Goal: Information Seeking & Learning: Learn about a topic

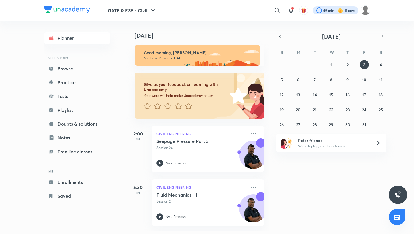
click at [334, 7] on div at bounding box center [335, 10] width 45 height 8
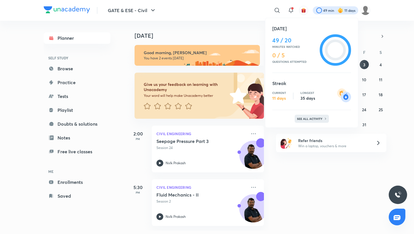
click at [306, 118] on p "See all activity" at bounding box center [310, 118] width 27 height 3
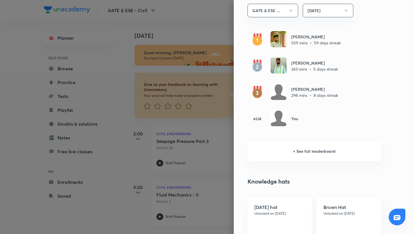
scroll to position [348, 0]
click at [189, 32] on div at bounding box center [207, 117] width 414 height 234
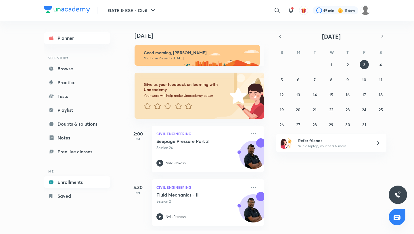
click at [67, 179] on link "Enrollments" at bounding box center [77, 182] width 67 height 12
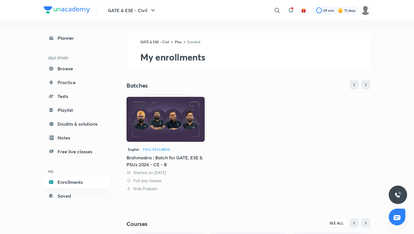
scroll to position [98, 0]
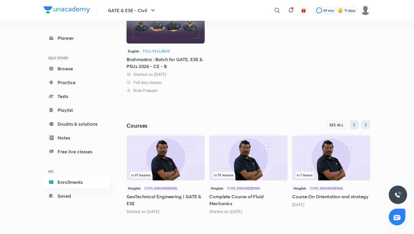
click at [333, 125] on span "SEE ALL" at bounding box center [337, 125] width 14 height 4
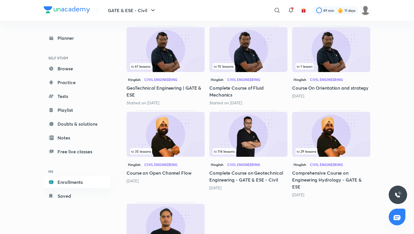
scroll to position [144, 0]
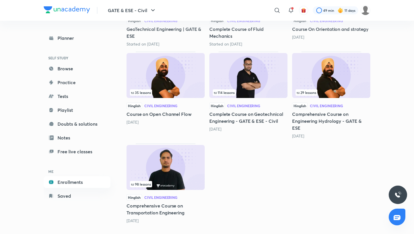
click at [159, 161] on img at bounding box center [166, 167] width 78 height 45
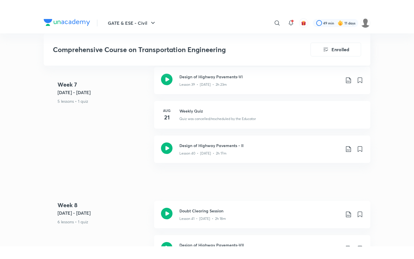
scroll to position [2047, 0]
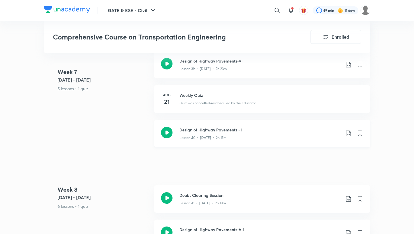
click at [206, 135] on p "Lesson 40 • [DATE] • 2h 17m" at bounding box center [203, 137] width 47 height 5
